Goal: Task Accomplishment & Management: Complete application form

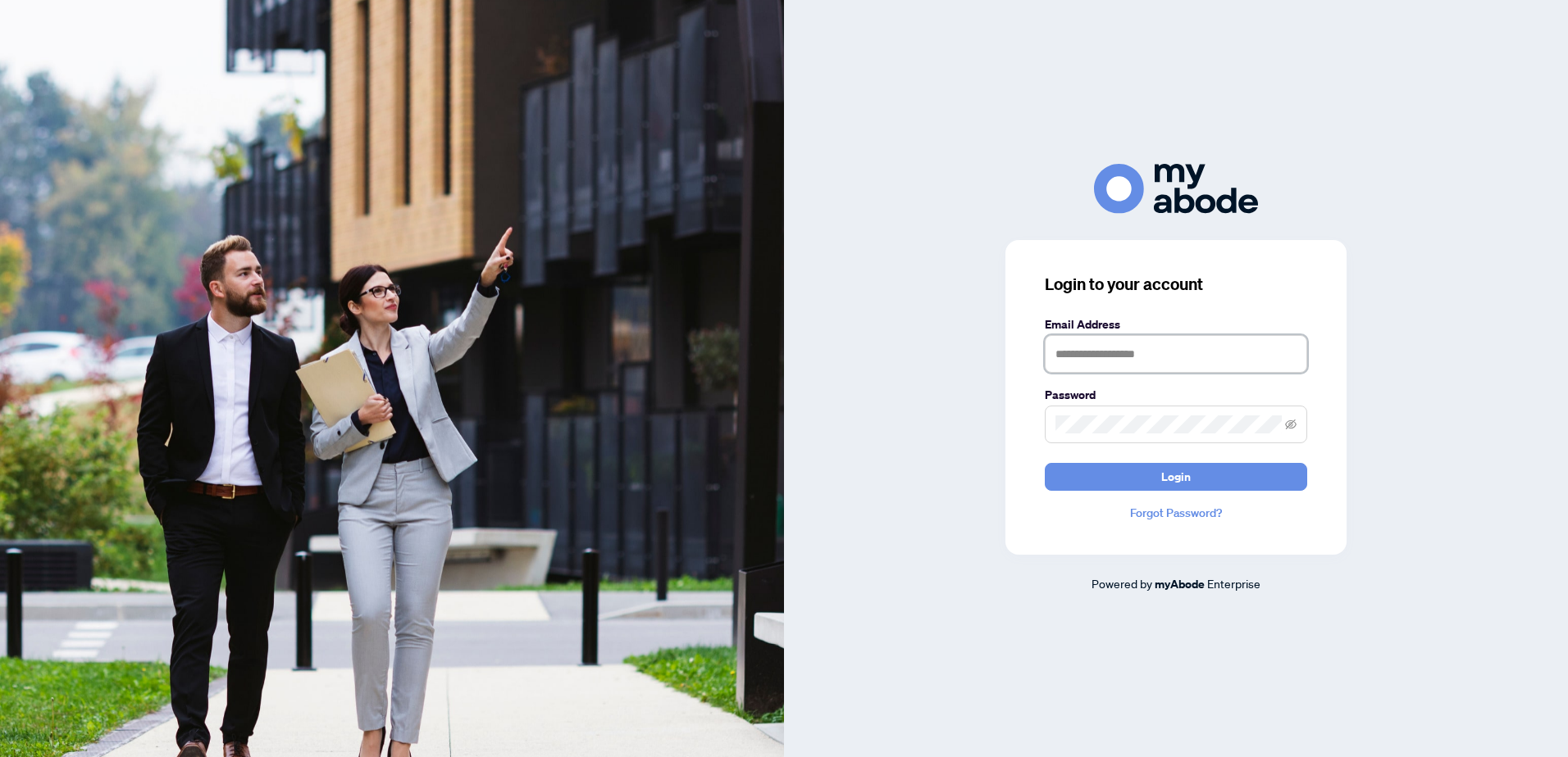
click at [1080, 354] on input "text" at bounding box center [1176, 354] width 263 height 38
type input "**********"
click at [1099, 400] on label "Password" at bounding box center [1176, 395] width 263 height 18
click at [1159, 480] on button "Login" at bounding box center [1176, 477] width 263 height 28
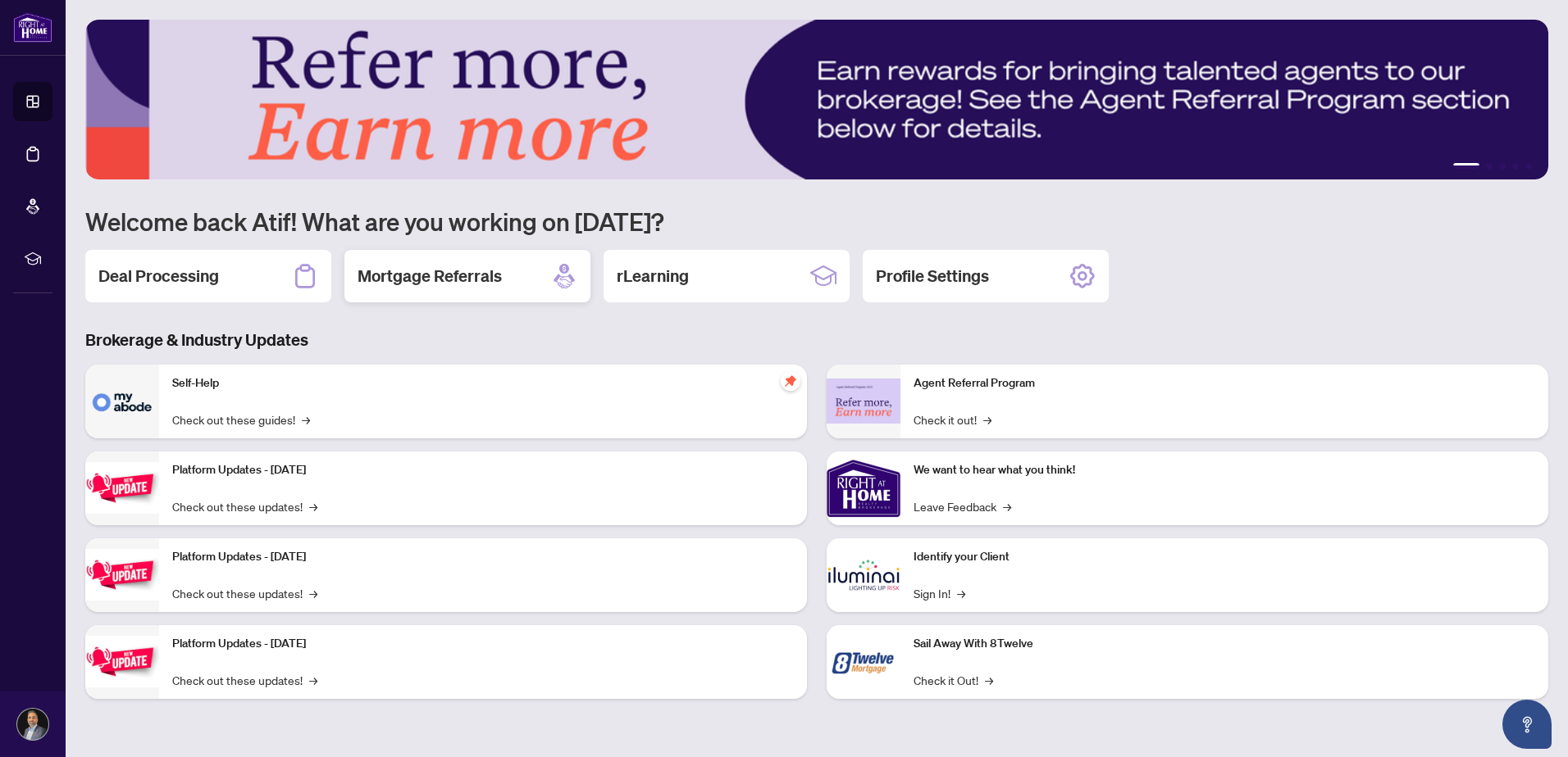
click at [493, 265] on h2 "Mortgage Referrals" at bounding box center [430, 275] width 144 height 23
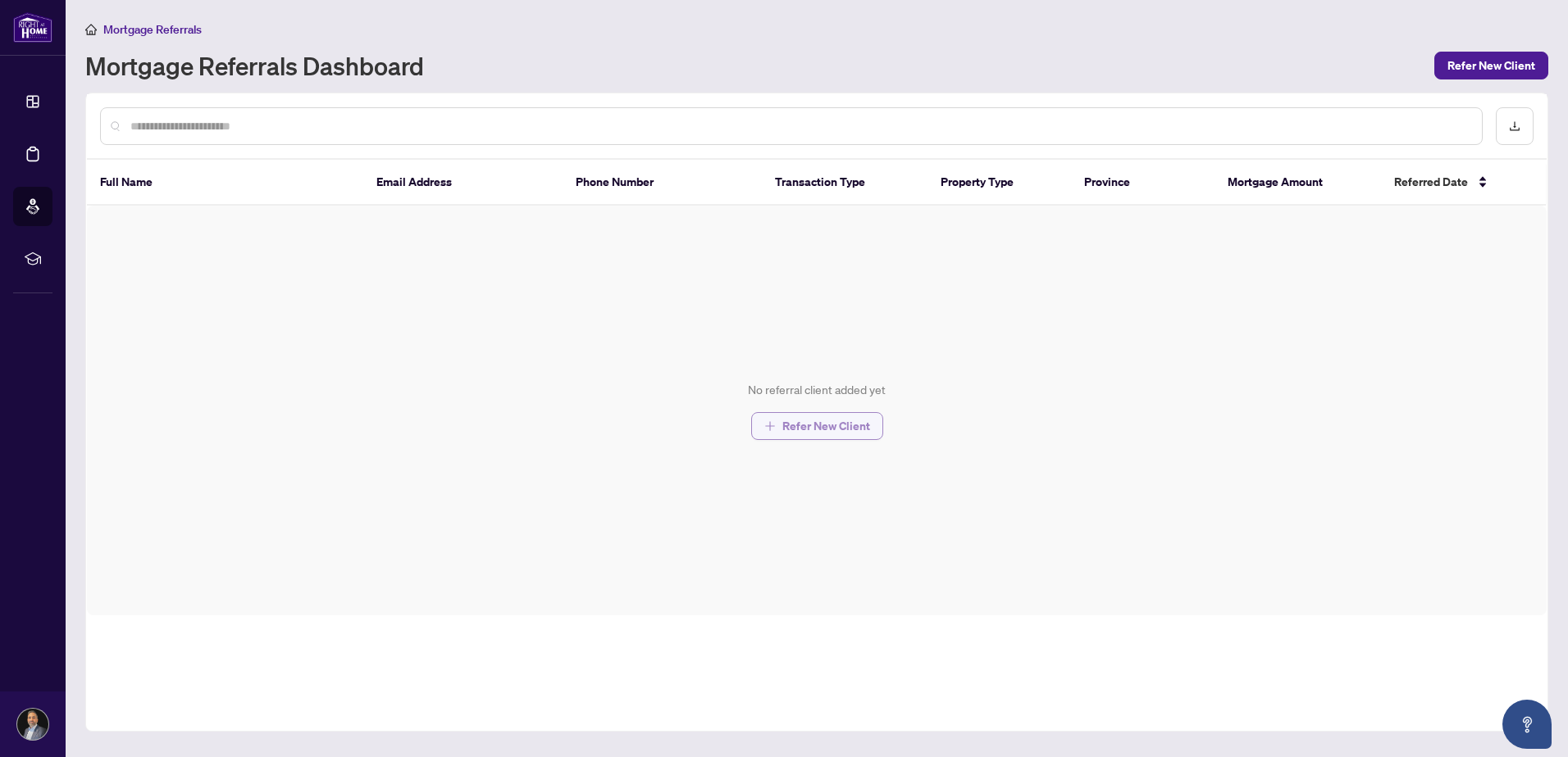
click at [814, 432] on span "Refer New Client" at bounding box center [825, 425] width 88 height 27
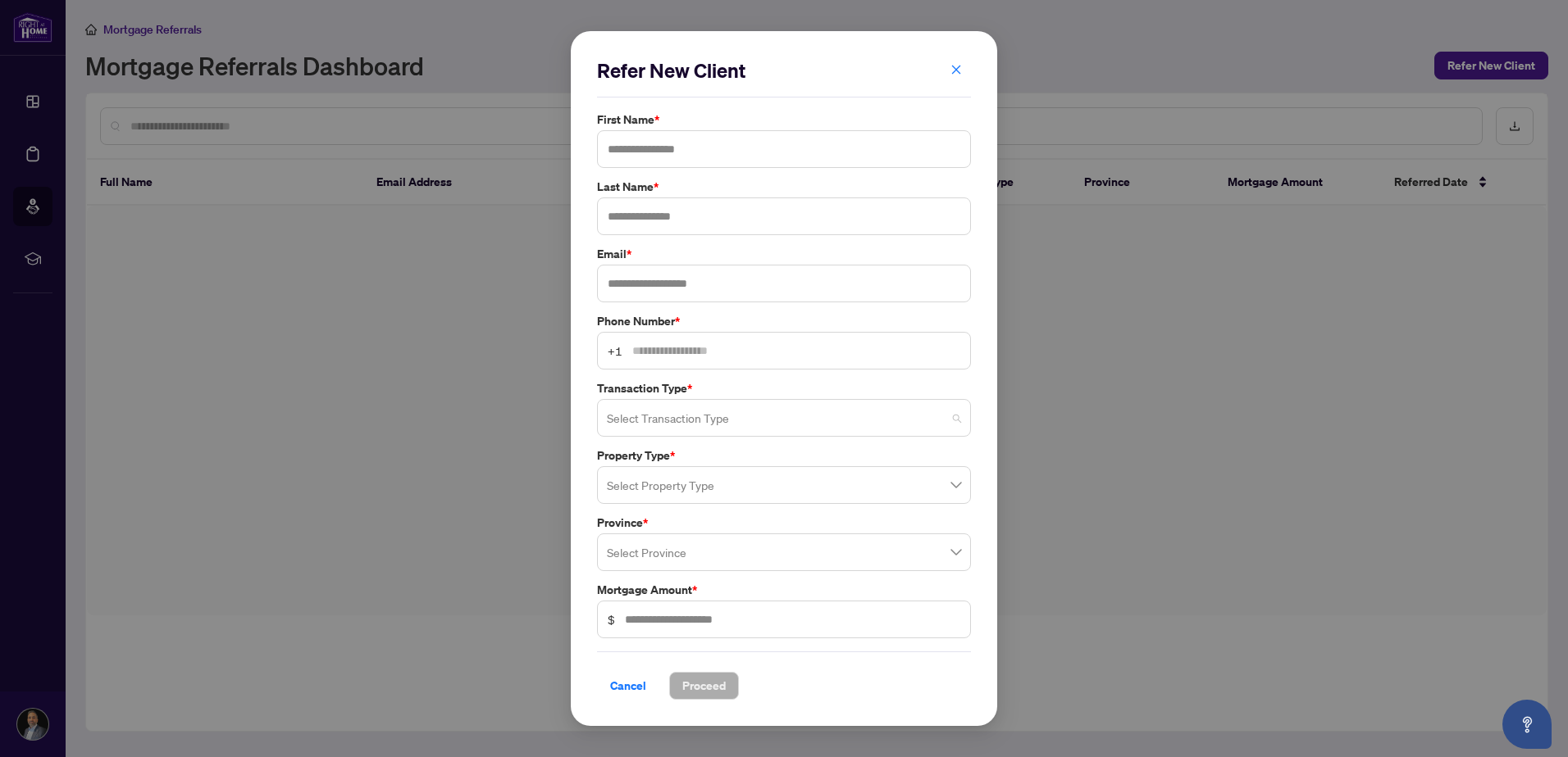
click at [908, 423] on input "search" at bounding box center [776, 420] width 340 height 37
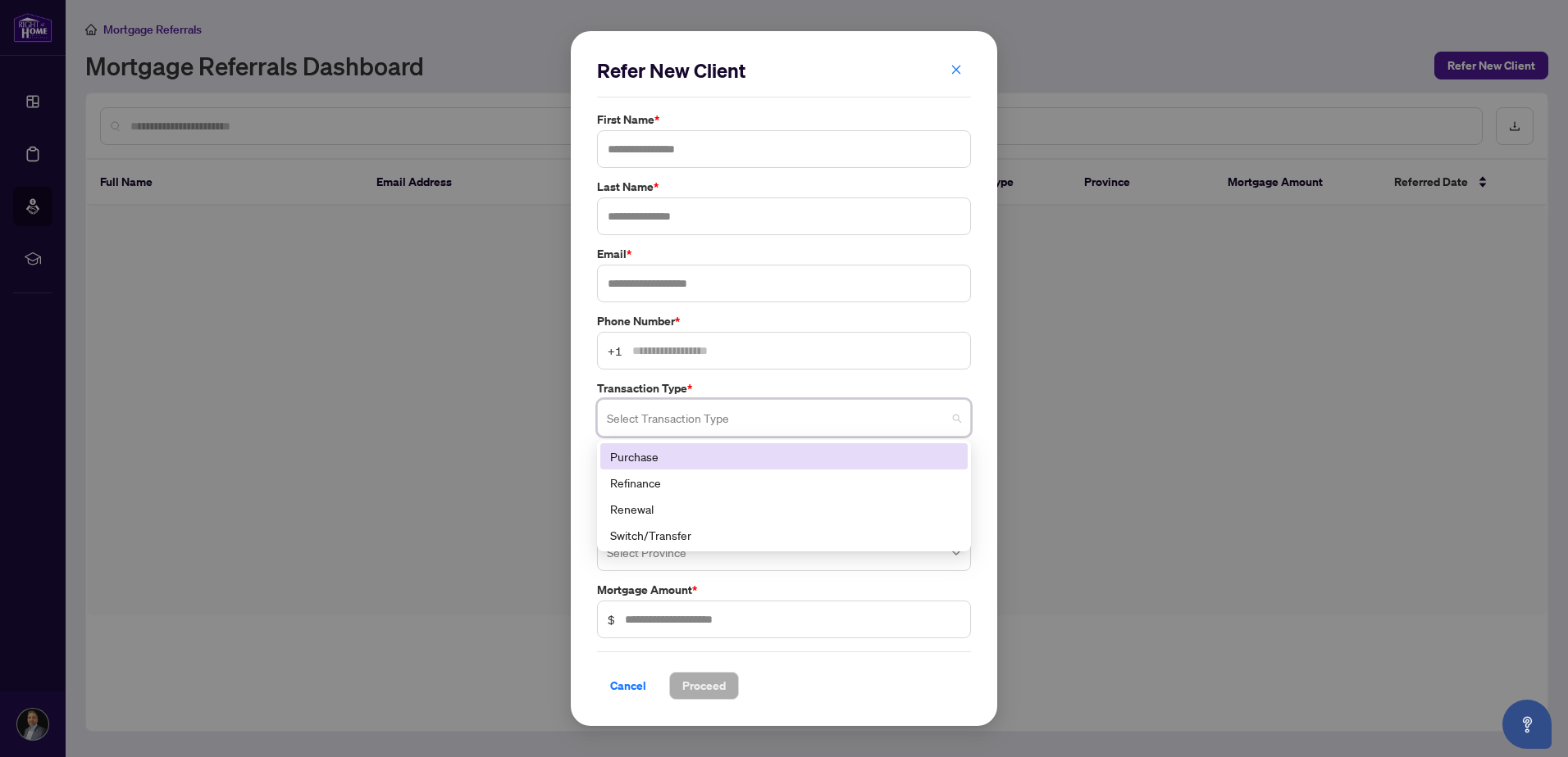
click at [905, 417] on input "search" at bounding box center [776, 420] width 340 height 37
click at [935, 385] on label "Transaction Type *" at bounding box center [783, 388] width 374 height 18
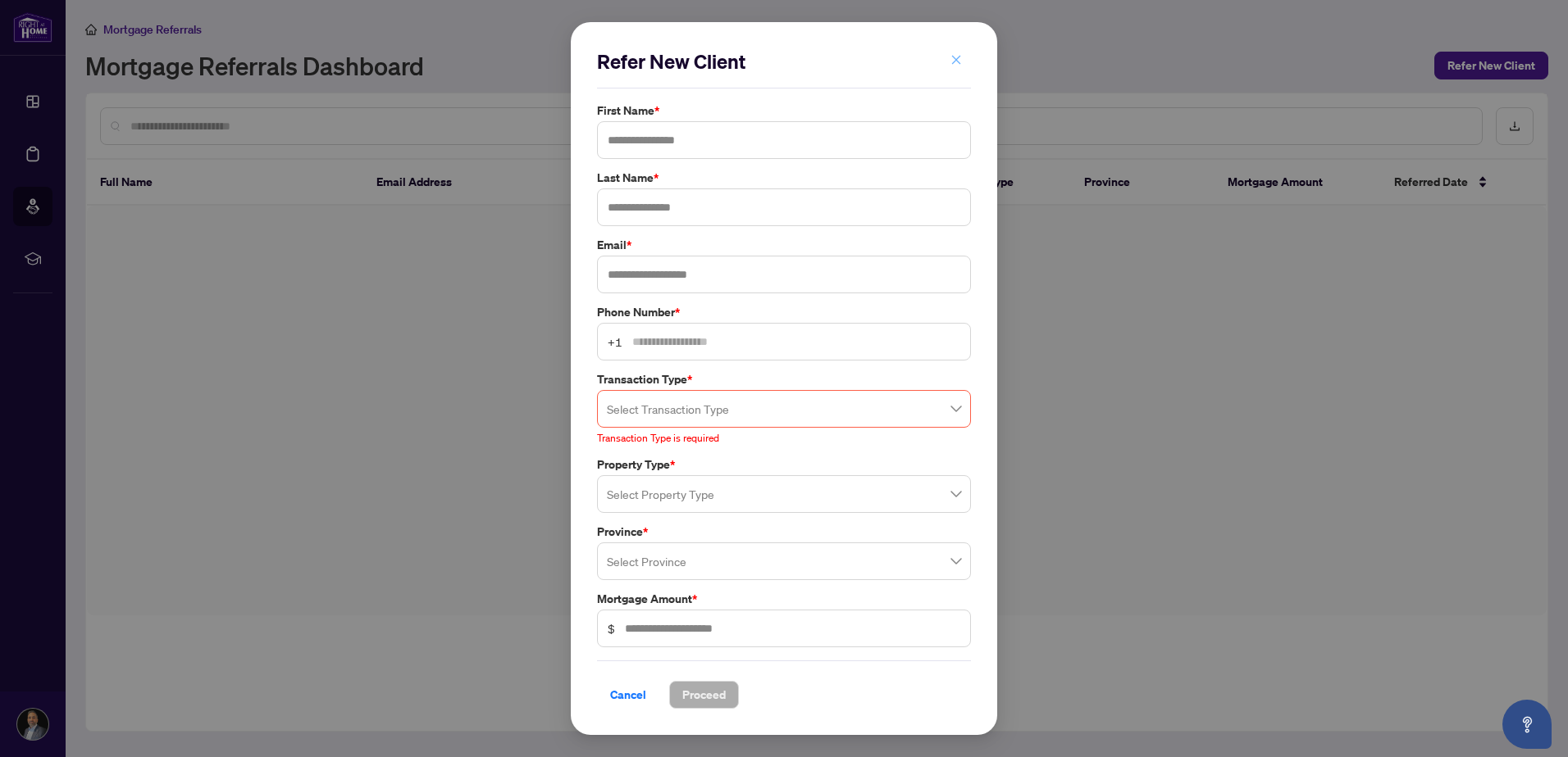
click at [959, 61] on icon "close" at bounding box center [956, 60] width 12 height 12
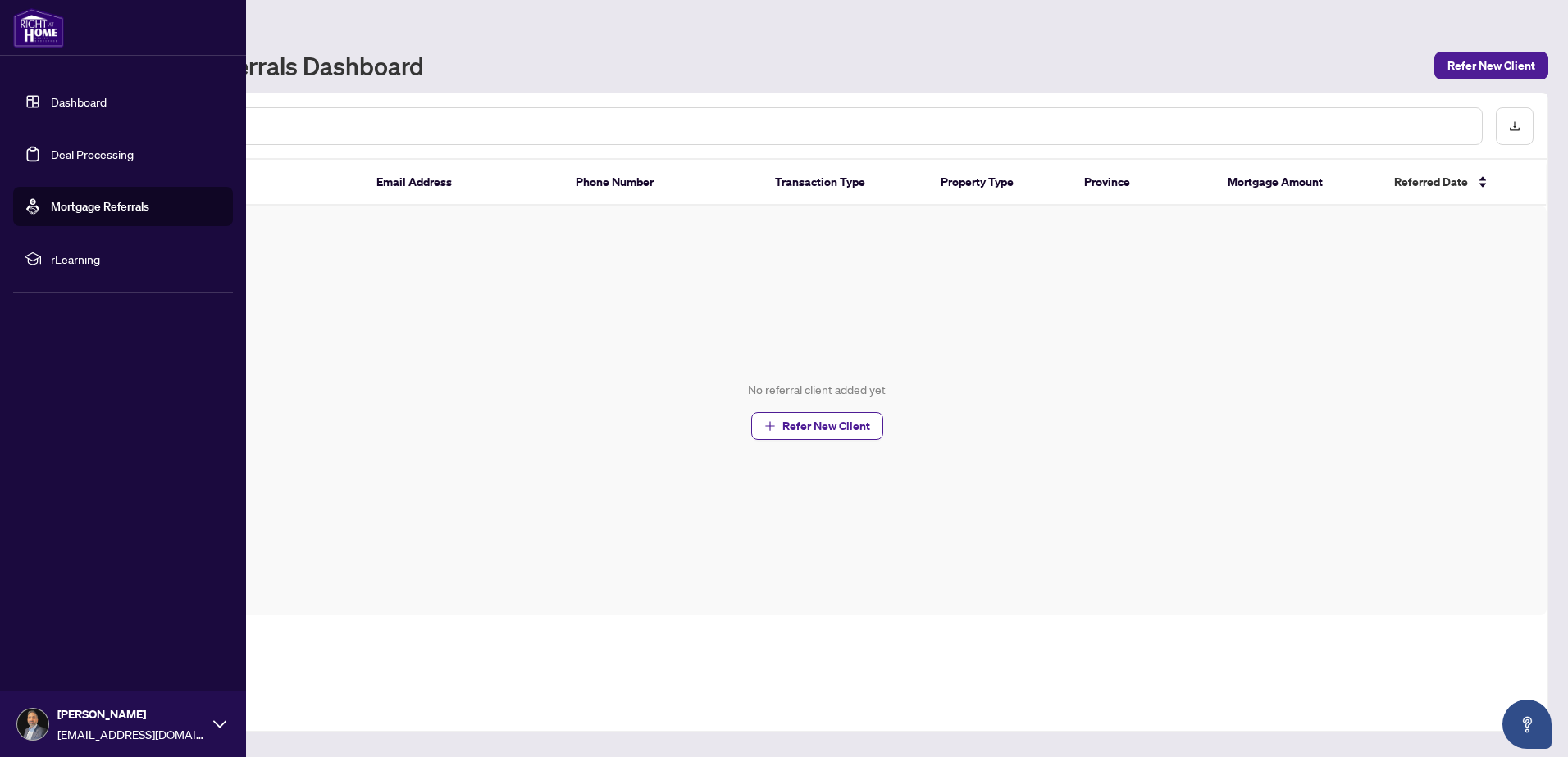
click at [60, 98] on link "Dashboard" at bounding box center [78, 101] width 55 height 15
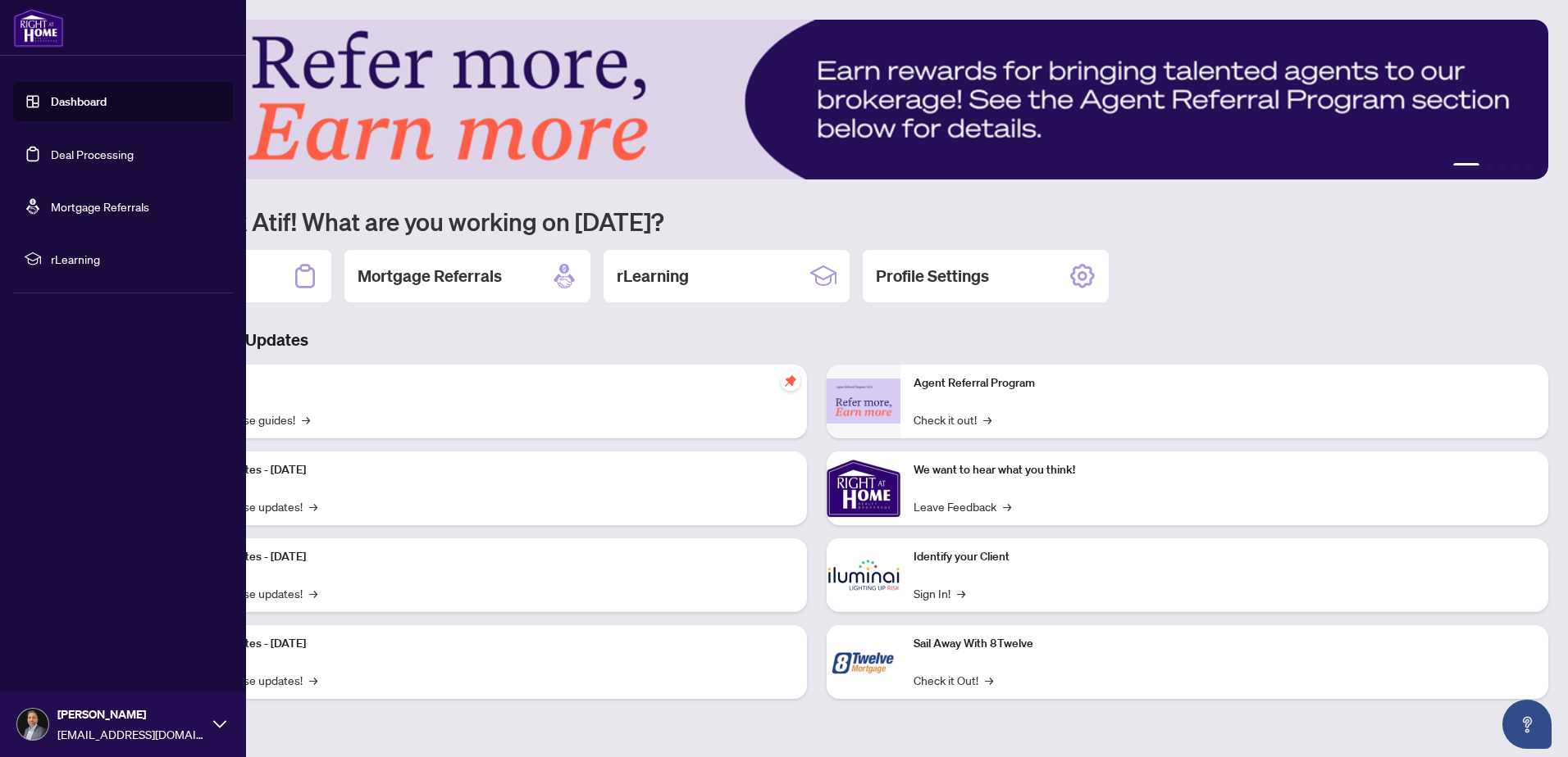
click at [217, 724] on icon at bounding box center [219, 723] width 13 height 7
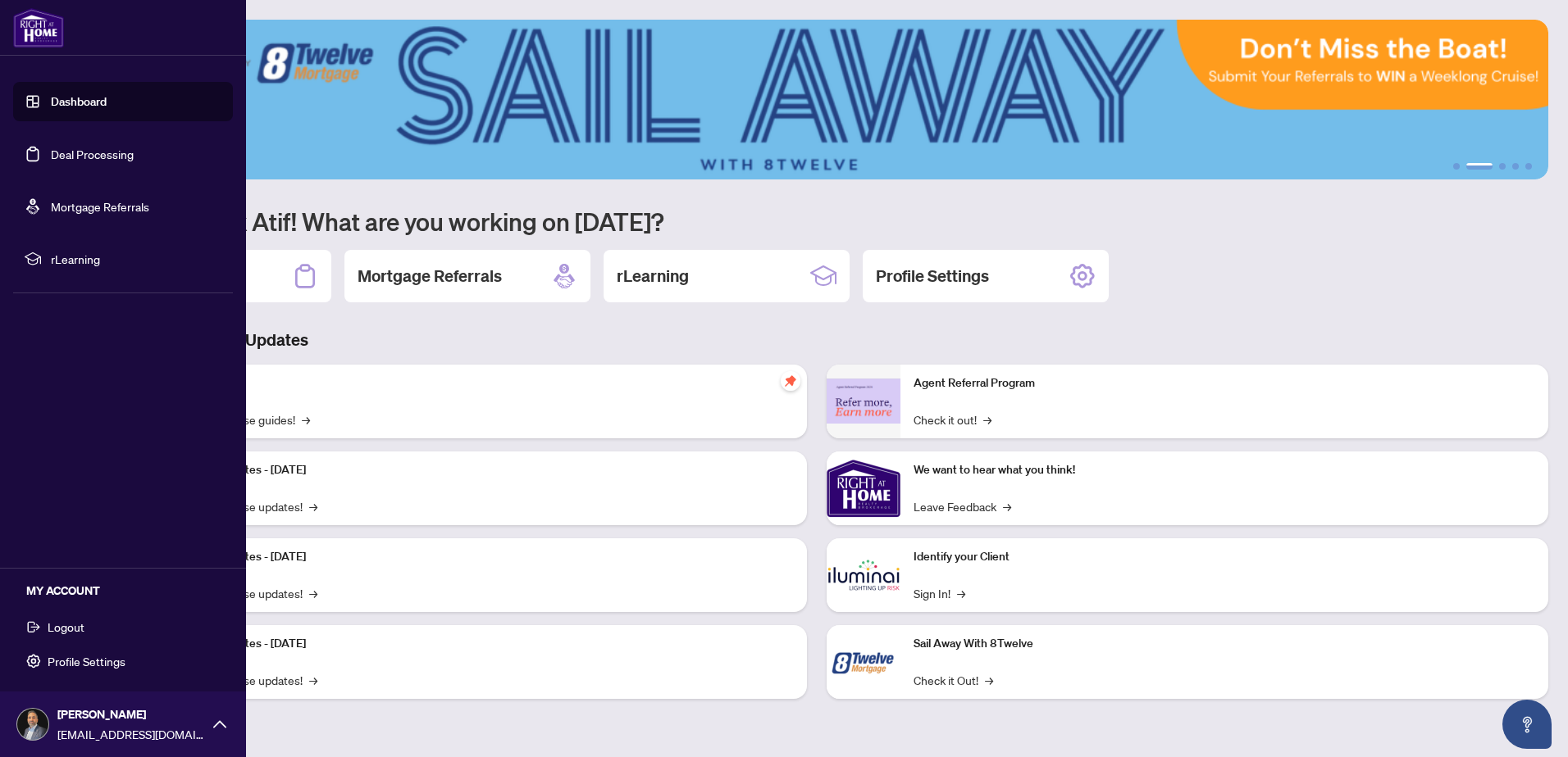
click at [74, 630] on span "Logout" at bounding box center [65, 627] width 37 height 27
